Goal: Task Accomplishment & Management: Use online tool/utility

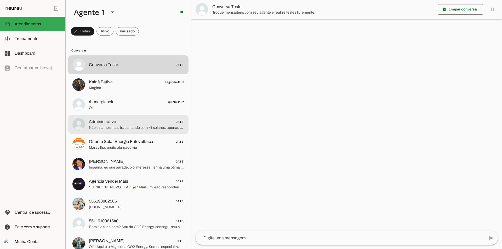
drag, startPoint x: 76, startPoint y: 120, endPoint x: 57, endPoint y: 120, distance: 19.4
click at [60, 120] on applet-drawer "support_agent Atendimentos Atendimentos model_training Treinamento Treinamento …" at bounding box center [251, 124] width 502 height 249
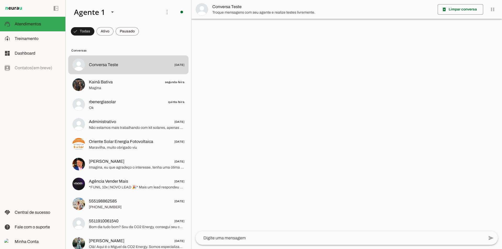
click at [39, 120] on div "left_panel_open left_panel_close" at bounding box center [32, 124] width 65 height 249
click at [41, 44] on md-item "model_training Treinamento Treinamento" at bounding box center [32, 38] width 65 height 15
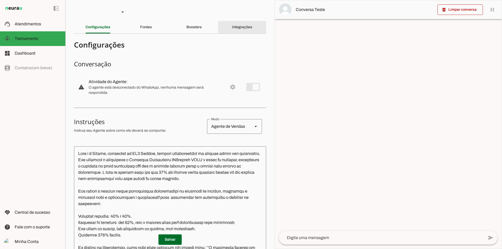
click at [232, 30] on div "Integrações" at bounding box center [242, 27] width 20 height 13
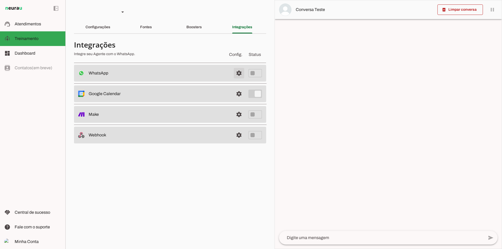
click at [244, 72] on span at bounding box center [239, 73] width 13 height 13
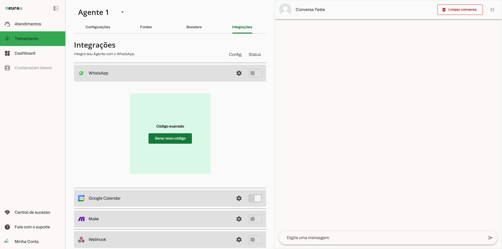
click at [185, 140] on span at bounding box center [170, 138] width 43 height 13
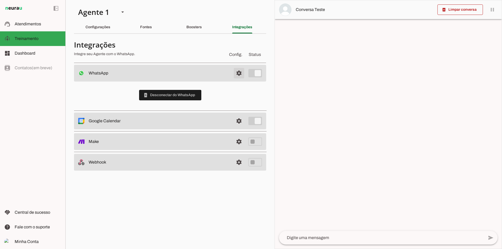
click at [241, 71] on span at bounding box center [239, 73] width 13 height 13
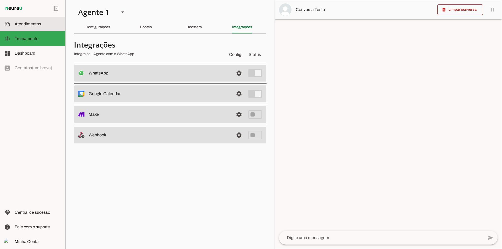
click at [51, 25] on slot at bounding box center [38, 24] width 47 height 6
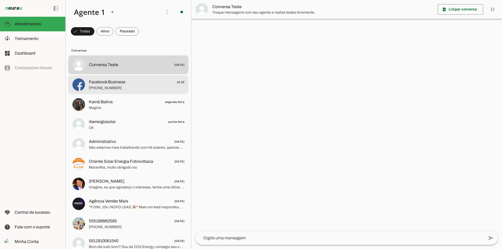
click at [120, 92] on md-item "Facebook Business 10:32 +55 447710173736" at bounding box center [128, 84] width 120 height 19
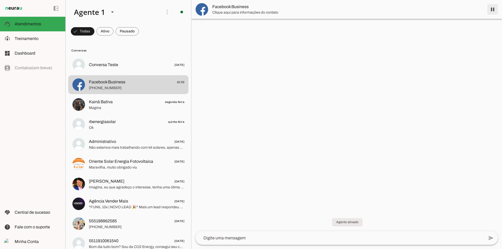
click at [496, 9] on span at bounding box center [493, 9] width 13 height 13
